Goal: Navigation & Orientation: Understand site structure

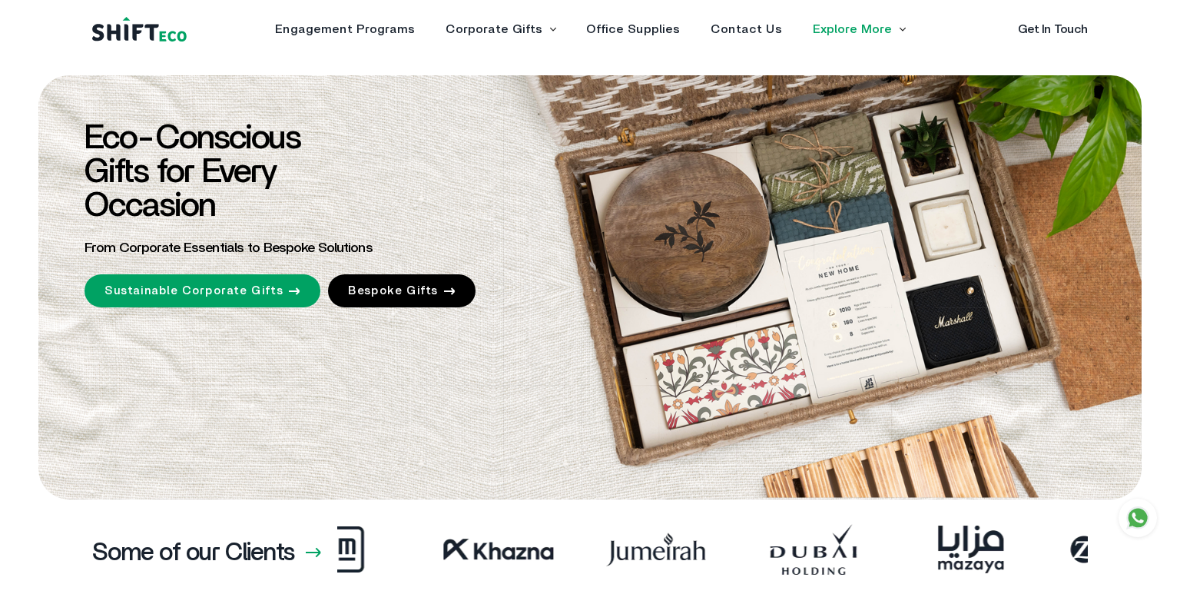
scroll to position [5008, 0]
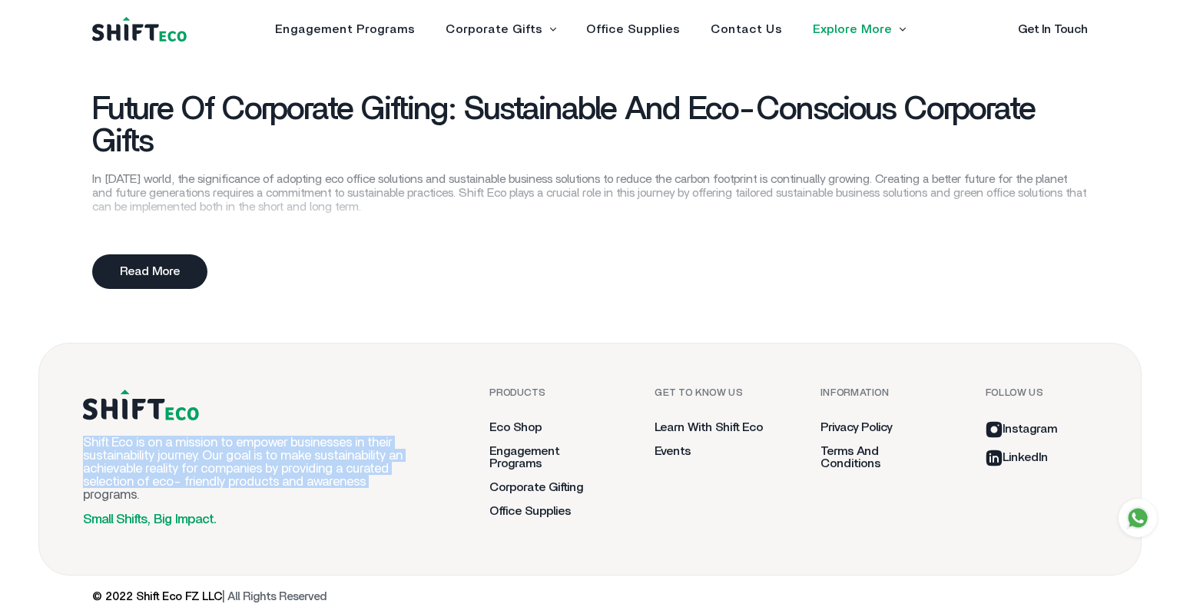
drag, startPoint x: 85, startPoint y: 438, endPoint x: 370, endPoint y: 483, distance: 288.6
click at [370, 483] on p "Shift Eco is on a mission to empower businesses in their sustainability journey…" at bounding box center [249, 468] width 332 height 65
click at [106, 451] on p "Shift Eco is on a mission to empower businesses in their sustainability journey…" at bounding box center [249, 468] width 332 height 65
drag, startPoint x: 84, startPoint y: 436, endPoint x: 399, endPoint y: 477, distance: 318.3
click at [399, 477] on p "Shift Eco is on a mission to empower businesses in their sustainability journey…" at bounding box center [249, 468] width 332 height 65
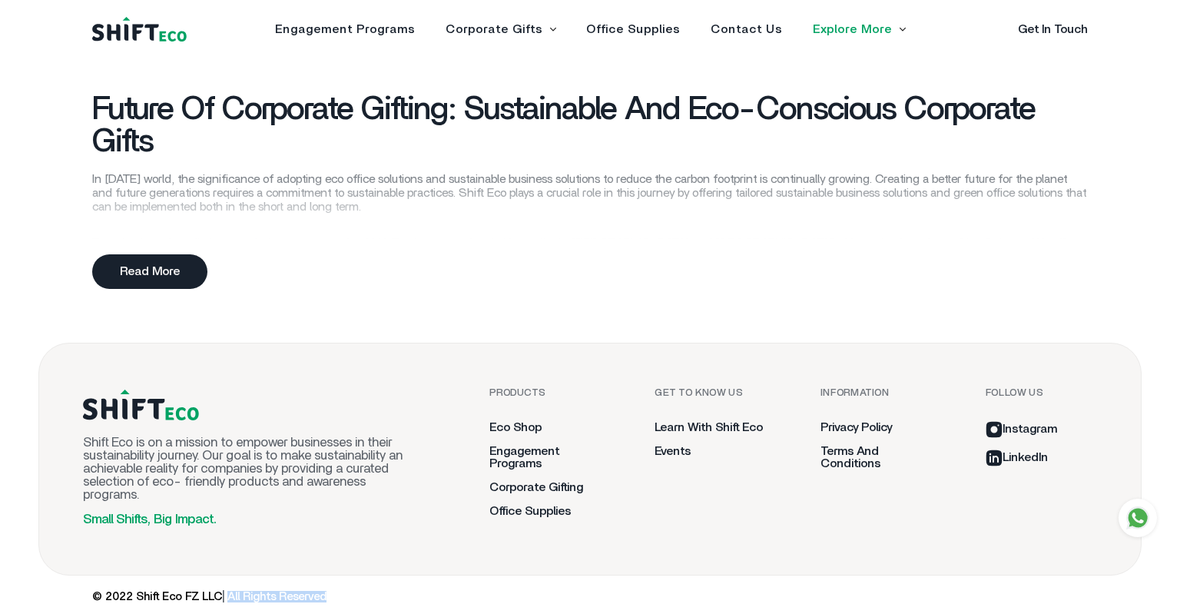
drag, startPoint x: 227, startPoint y: 594, endPoint x: 343, endPoint y: 594, distance: 116.0
click at [343, 594] on div "© 2022 Shift Eco FZ LLC | All Rights Reserved" at bounding box center [590, 597] width 996 height 12
click at [356, 593] on div "© 2022 Shift Eco FZ LLC | All Rights Reserved" at bounding box center [590, 597] width 996 height 12
drag, startPoint x: 227, startPoint y: 594, endPoint x: 323, endPoint y: 588, distance: 96.2
click at [323, 591] on span "| All Rights Reserved" at bounding box center [274, 597] width 104 height 12
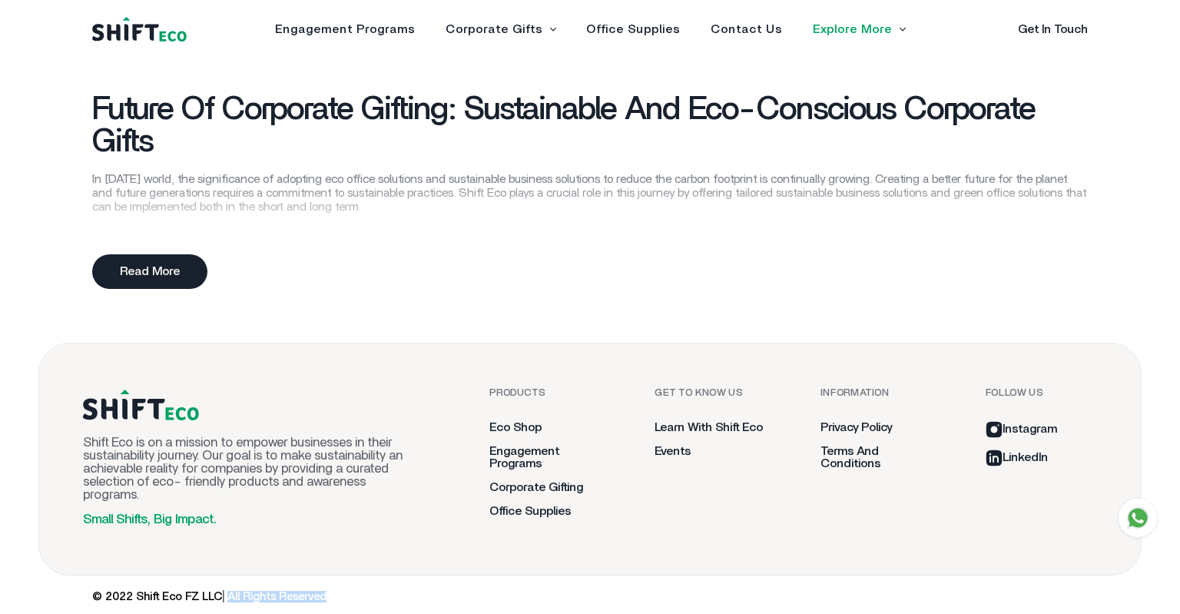
copy span "All Rights Reserved"
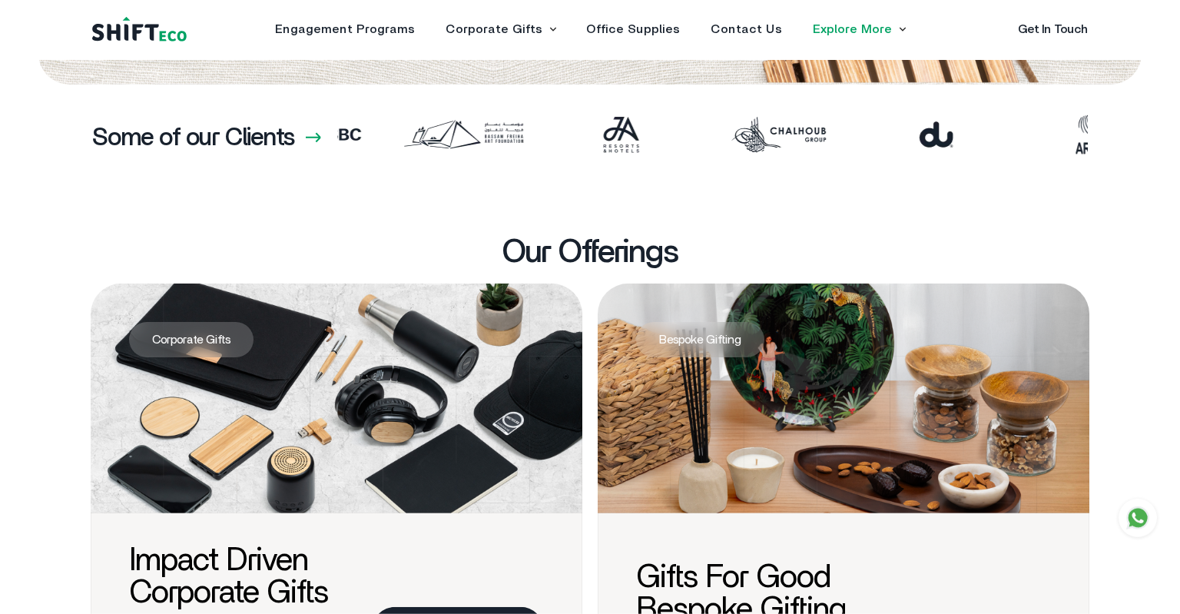
scroll to position [409, 0]
